Goal: Communication & Community: Participate in discussion

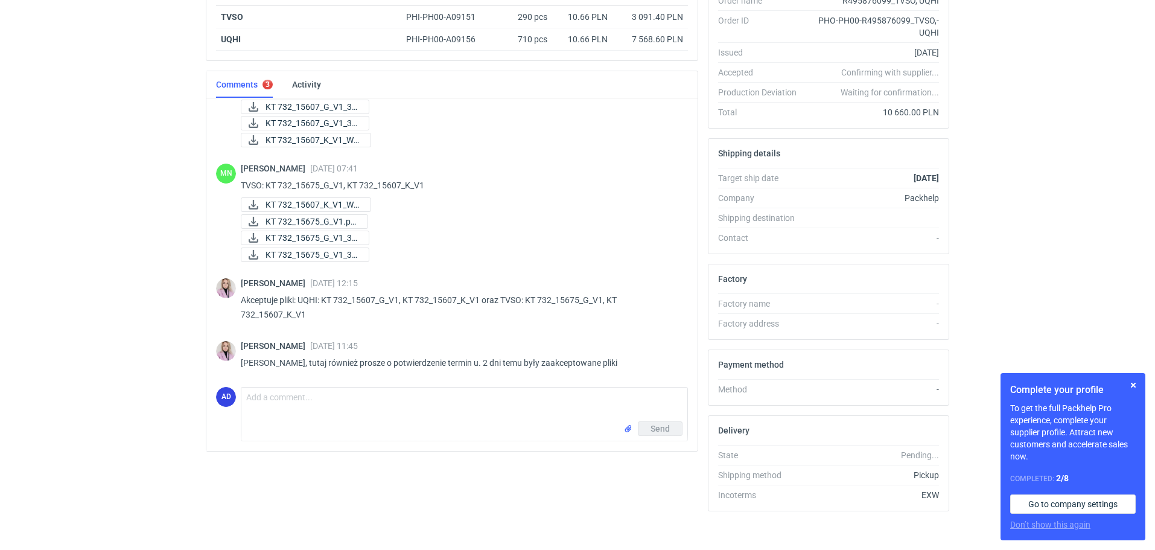
scroll to position [238, 0]
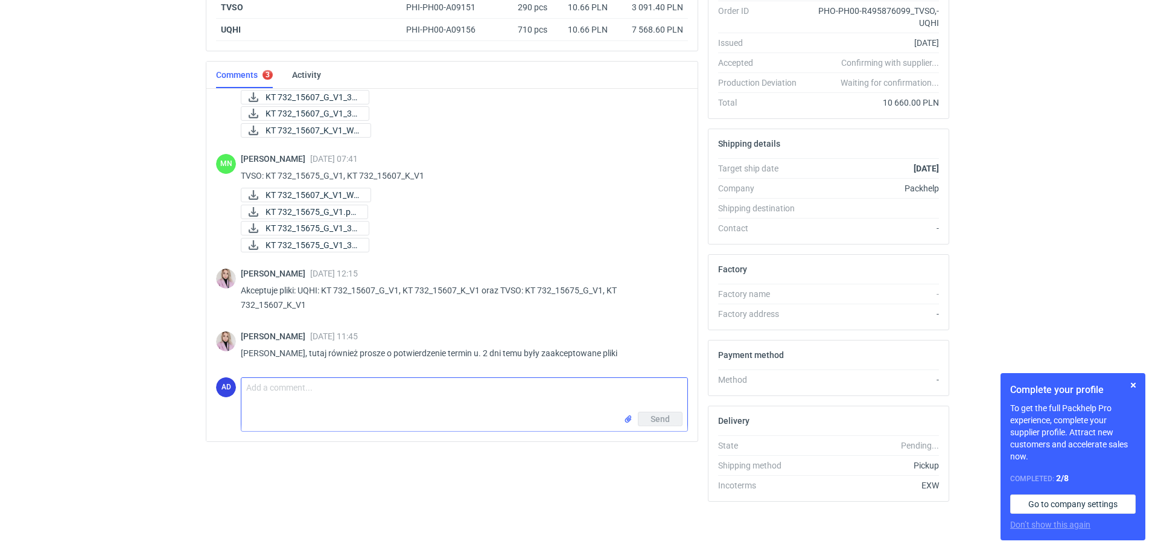
click at [462, 399] on textarea "Comment message" at bounding box center [464, 395] width 446 height 34
click at [392, 395] on textarea "Comment message" at bounding box center [464, 395] width 446 height 34
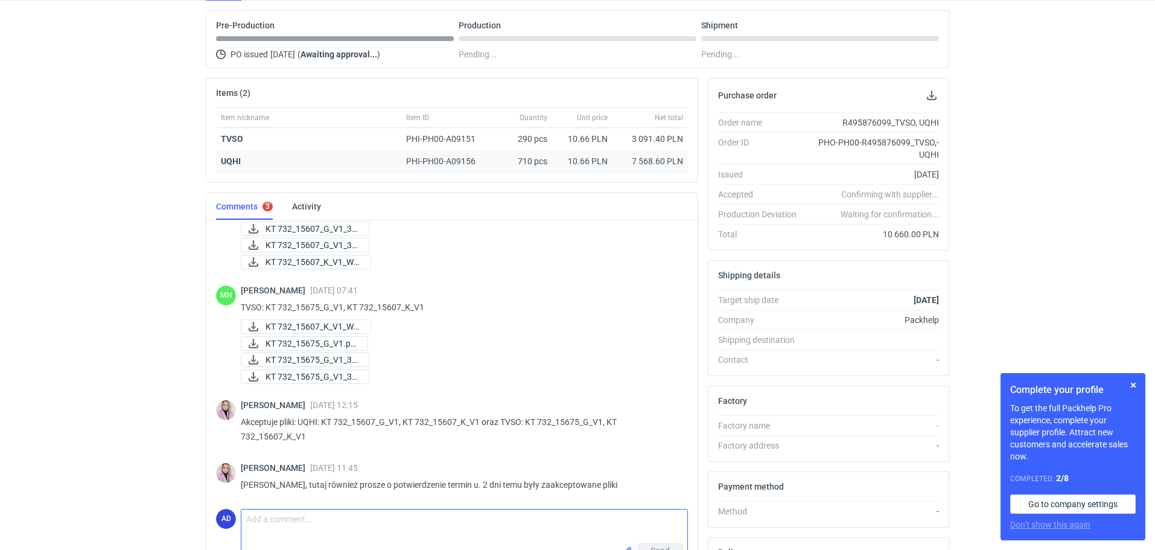
scroll to position [0, 0]
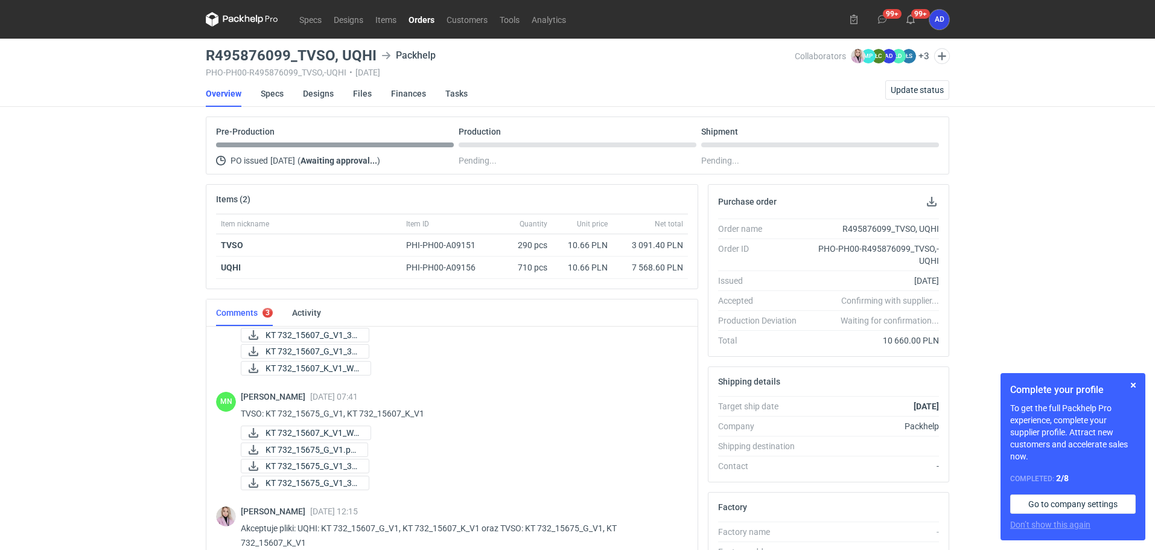
click at [430, 21] on link "Orders" at bounding box center [421, 19] width 38 height 14
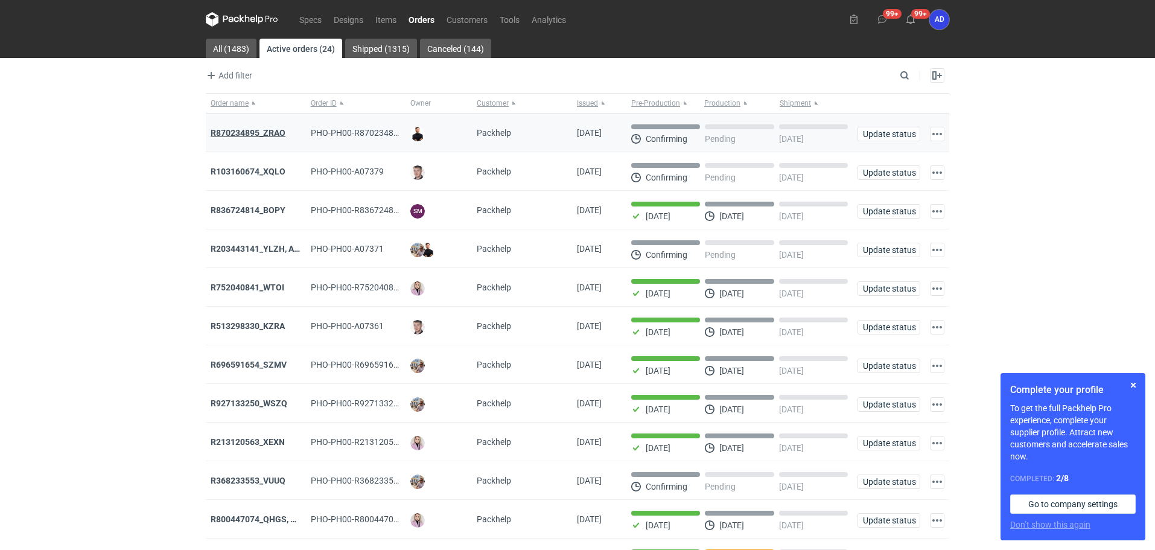
click at [275, 135] on strong "R870234895_ZRAO" at bounding box center [248, 133] width 75 height 10
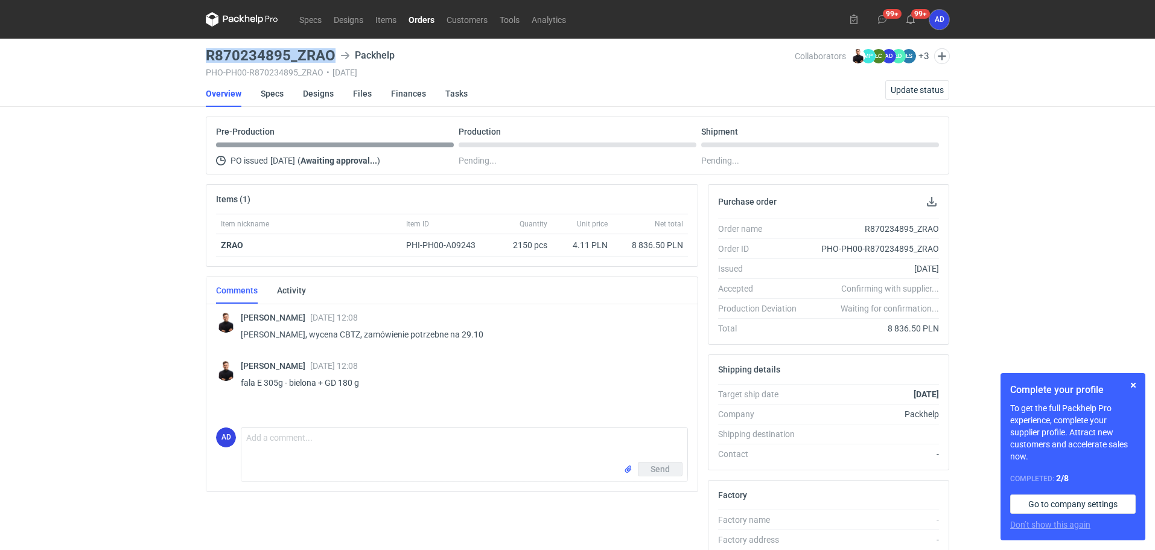
drag, startPoint x: 334, startPoint y: 55, endPoint x: 205, endPoint y: 59, distance: 128.5
click at [205, 59] on main "R870234895_ZRAO Packhelp PHO-PH00-R870234895_ZRAO • [DATE] Collaborators [PERSO…" at bounding box center [577, 407] width 753 height 737
copy h3 "R870234895_ZRAO"
